Goal: Information Seeking & Learning: Find specific fact

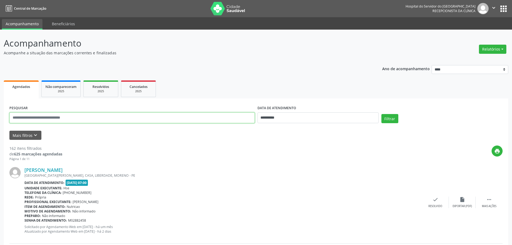
click at [204, 118] on input "text" at bounding box center [131, 117] width 245 height 11
type input "**********"
click at [381, 114] on button "Filtrar" at bounding box center [389, 118] width 17 height 9
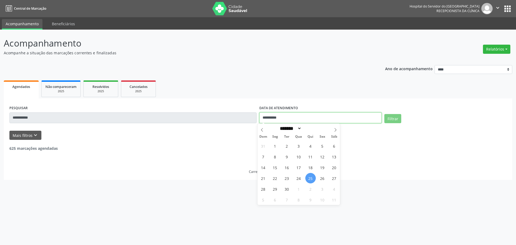
click at [283, 118] on input "**********" at bounding box center [320, 117] width 122 height 11
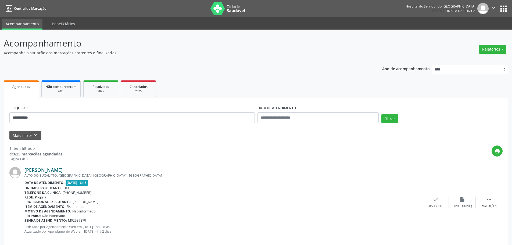
click at [55, 169] on link "[PERSON_NAME]" at bounding box center [43, 170] width 38 height 6
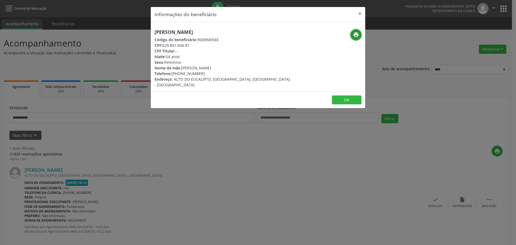
click at [357, 32] on icon "print" at bounding box center [356, 35] width 6 height 6
drag, startPoint x: 180, startPoint y: 74, endPoint x: 201, endPoint y: 74, distance: 21.8
click at [201, 74] on div "Telefone: [PHONE_NUMBER]" at bounding box center [221, 74] width 135 height 6
copy div "99732-0443"
click at [360, 11] on button "×" at bounding box center [359, 13] width 11 height 13
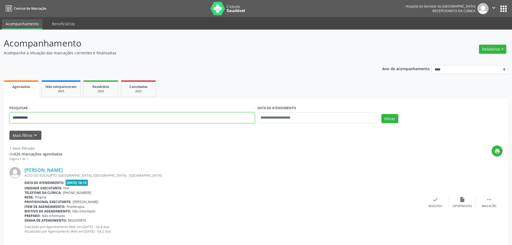
drag, startPoint x: 146, startPoint y: 117, endPoint x: 0, endPoint y: 119, distance: 145.6
click at [0, 119] on div "**********" at bounding box center [256, 141] width 512 height 223
type input "**********"
click at [381, 114] on button "Filtrar" at bounding box center [389, 118] width 17 height 9
click at [63, 172] on link "[PERSON_NAME]" at bounding box center [43, 170] width 38 height 6
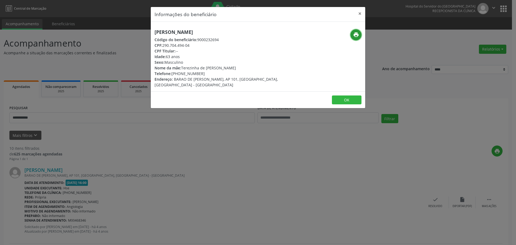
click at [357, 33] on icon "print" at bounding box center [356, 35] width 6 height 6
drag, startPoint x: 180, startPoint y: 74, endPoint x: 207, endPoint y: 73, distance: 27.4
click at [207, 73] on div "Telefone: [PHONE_NUMBER]" at bounding box center [221, 74] width 135 height 6
copy div "98211-6955"
drag, startPoint x: 164, startPoint y: 45, endPoint x: 191, endPoint y: 44, distance: 28.0
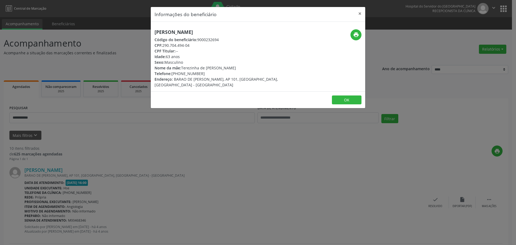
click at [191, 44] on div "CPF: 290.704.494-04" at bounding box center [221, 45] width 135 height 6
copy div "290.704.494-04"
click at [361, 13] on button "×" at bounding box center [359, 13] width 11 height 13
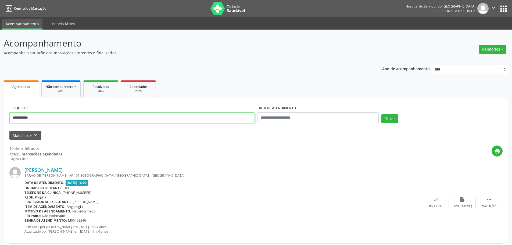
drag, startPoint x: 125, startPoint y: 115, endPoint x: 0, endPoint y: 112, distance: 125.5
click at [381, 114] on button "Filtrar" at bounding box center [389, 118] width 17 height 9
click at [57, 173] on div "[GEOGRAPHIC_DATA][PERSON_NAME], CENTRO, BOM CONSELHO - PE" at bounding box center [222, 175] width 397 height 5
click at [62, 169] on link "[PERSON_NAME]" at bounding box center [43, 170] width 38 height 6
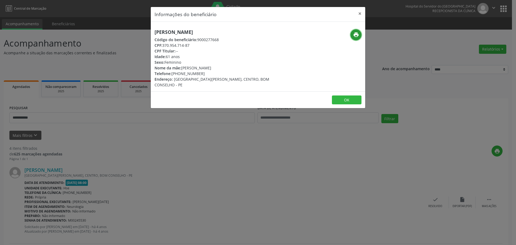
click at [355, 36] on icon "print" at bounding box center [356, 35] width 6 height 6
drag, startPoint x: 178, startPoint y: 75, endPoint x: 203, endPoint y: 76, distance: 25.0
click at [202, 76] on div "Telefone: [PHONE_NUMBER]" at bounding box center [221, 74] width 135 height 6
copy div "99665-8778"
drag, startPoint x: 335, startPoint y: 241, endPoint x: 336, endPoint y: 244, distance: 3.7
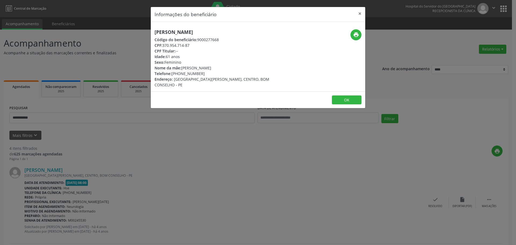
click at [336, 243] on div "Informações do beneficiário × [PERSON_NAME] Código do beneficiário: 9000277668 …" at bounding box center [258, 122] width 516 height 245
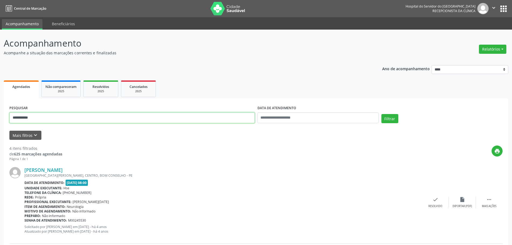
drag, startPoint x: 92, startPoint y: 117, endPoint x: 0, endPoint y: 115, distance: 91.9
click at [381, 114] on button "Filtrar" at bounding box center [389, 118] width 17 height 9
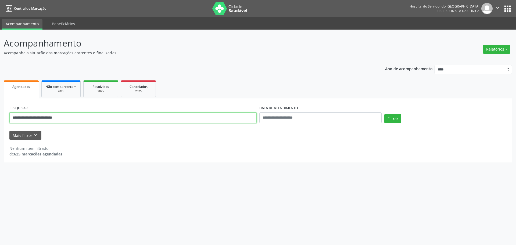
drag, startPoint x: 87, startPoint y: 114, endPoint x: 42, endPoint y: 115, distance: 45.1
click at [42, 115] on input "**********" at bounding box center [132, 117] width 247 height 11
click at [384, 114] on button "Filtrar" at bounding box center [392, 118] width 17 height 9
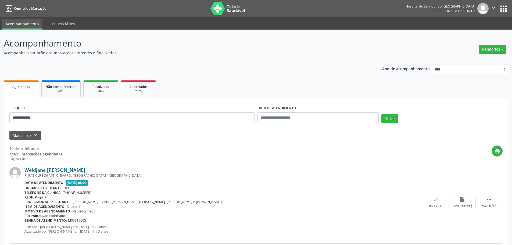
click at [80, 169] on link "Weldjane [PERSON_NAME]" at bounding box center [54, 170] width 61 height 6
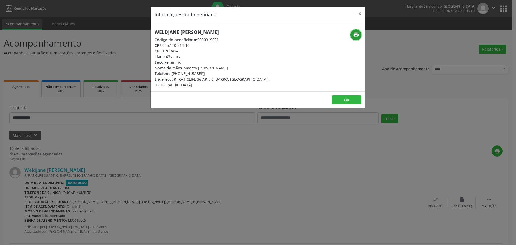
click at [353, 34] on icon "print" at bounding box center [356, 35] width 6 height 6
drag, startPoint x: 180, startPoint y: 72, endPoint x: 212, endPoint y: 74, distance: 32.3
click at [212, 74] on div "Telefone: [PHONE_NUMBER]" at bounding box center [221, 74] width 135 height 6
copy div "98374-0144"
click at [360, 11] on button "×" at bounding box center [359, 13] width 11 height 13
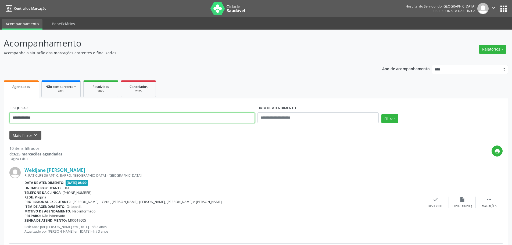
drag, startPoint x: 169, startPoint y: 119, endPoint x: 16, endPoint y: 124, distance: 153.2
click at [16, 124] on div "**********" at bounding box center [132, 115] width 248 height 23
type input "*"
type input "**********"
click at [381, 114] on button "Filtrar" at bounding box center [389, 118] width 17 height 9
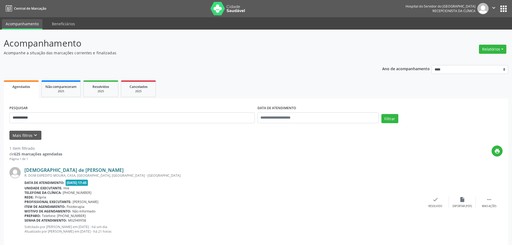
click at [37, 167] on link "[DEMOGRAPHIC_DATA] de [PERSON_NAME]" at bounding box center [73, 170] width 99 height 6
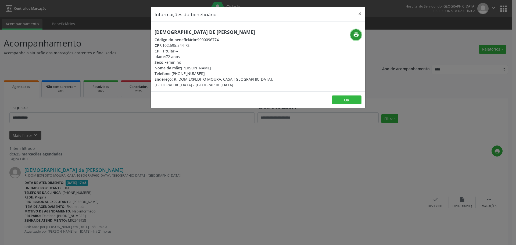
click at [356, 34] on icon "print" at bounding box center [356, 35] width 6 height 6
drag, startPoint x: 179, startPoint y: 74, endPoint x: 220, endPoint y: 78, distance: 41.0
click at [206, 75] on div "Telefone: [PHONE_NUMBER]" at bounding box center [221, 74] width 135 height 6
copy div "99986-5518"
